Goal: Check status: Check status

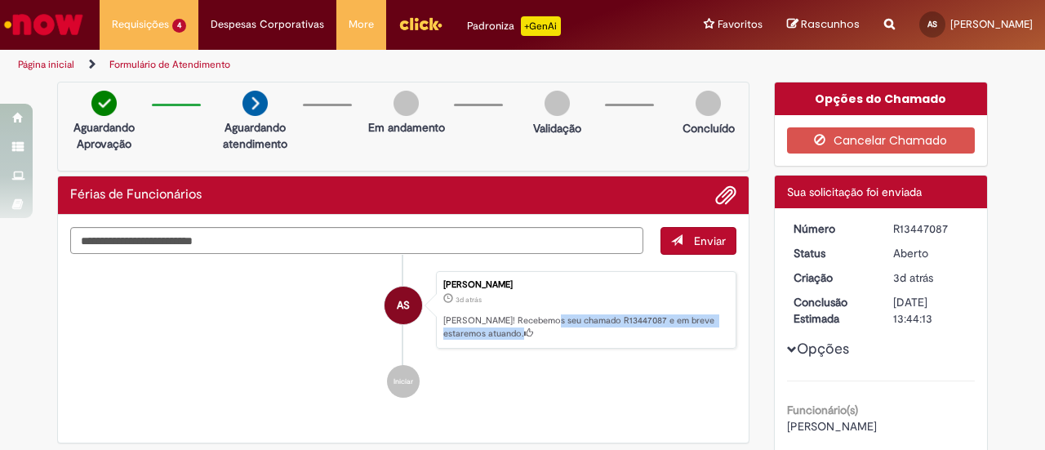
drag, startPoint x: 553, startPoint y: 348, endPoint x: 557, endPoint y: 334, distance: 14.7
click at [557, 334] on p "[PERSON_NAME]! Recebemos seu chamado R13447087 e em breve estaremos atuando." at bounding box center [585, 326] width 284 height 25
click at [593, 409] on ul "AS [PERSON_NAME] 3d atrás 3 dias atrás [PERSON_NAME]! Recebemos seu chamado R13…" at bounding box center [403, 335] width 666 height 160
click at [593, 386] on li "Iniciar" at bounding box center [403, 381] width 666 height 33
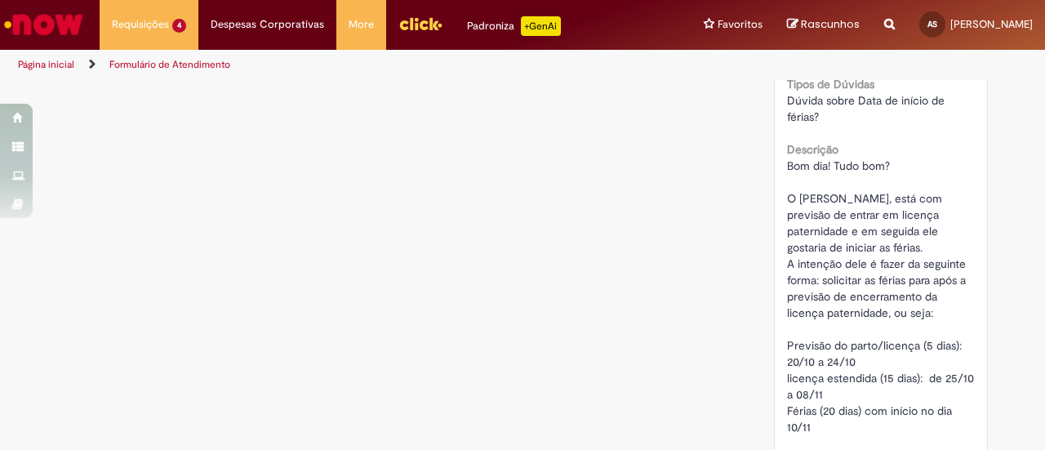
scroll to position [735, 0]
